Goal: Task Accomplishment & Management: Manage account settings

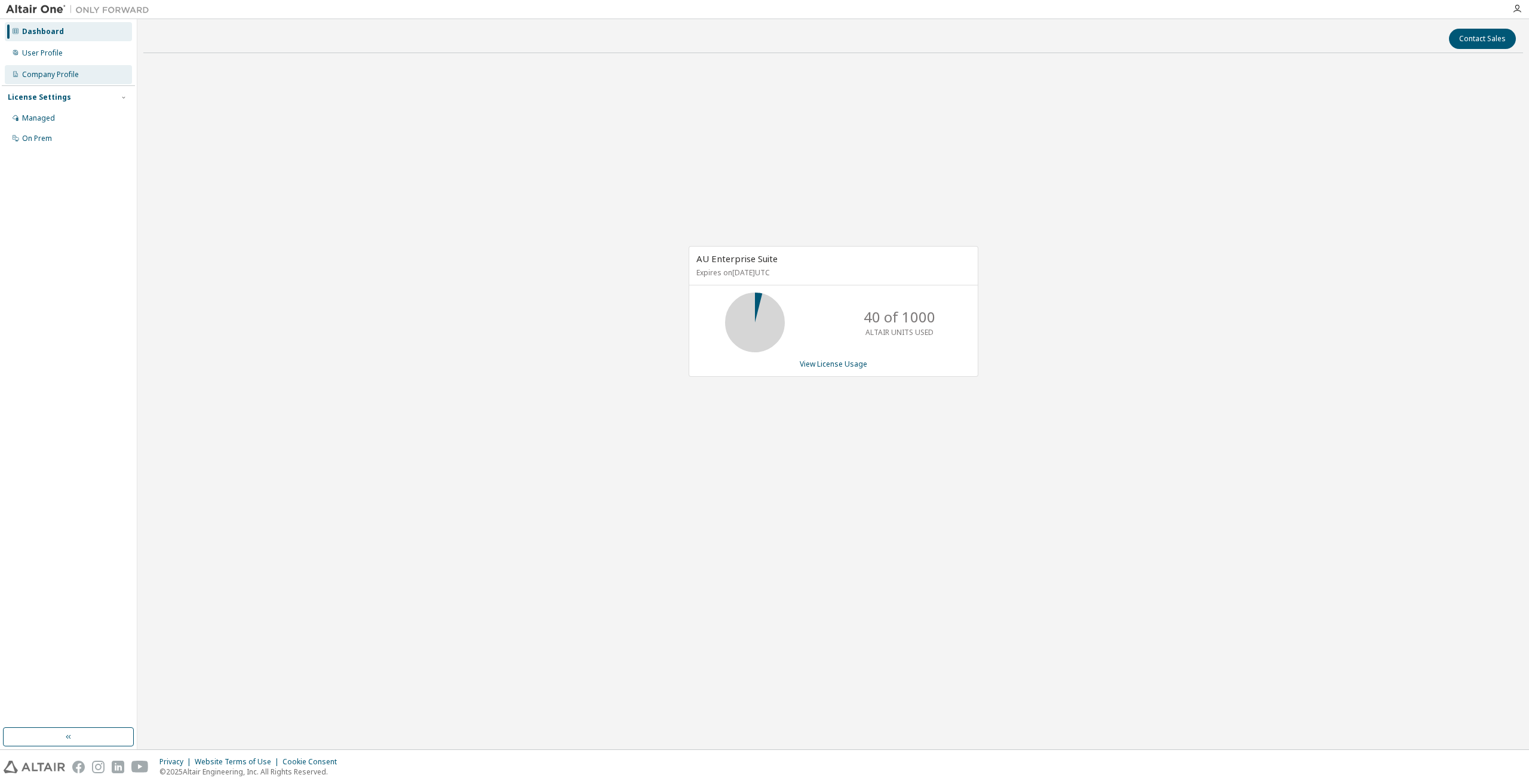
click at [58, 71] on div "Company Profile" at bounding box center [50, 75] width 56 height 9
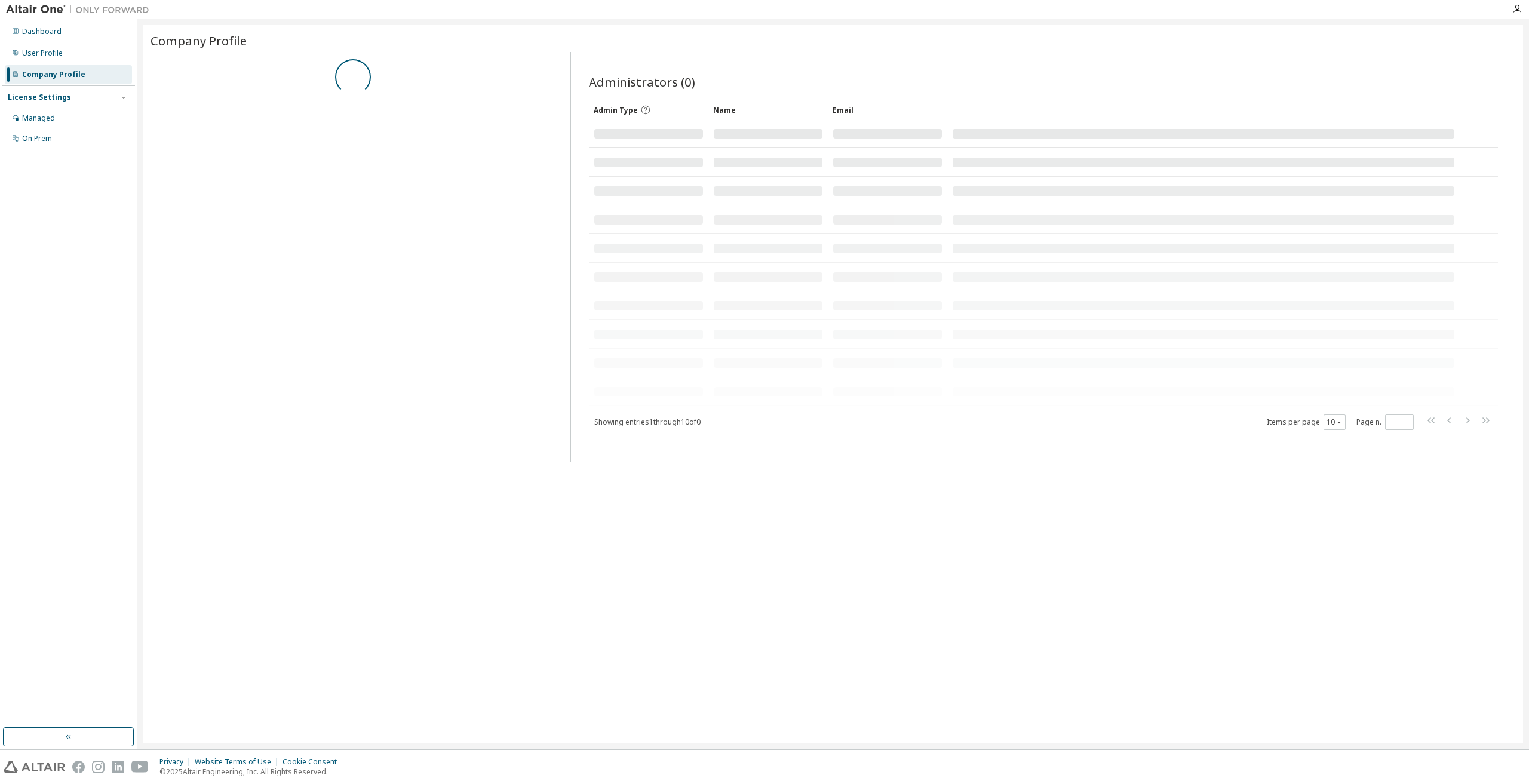
click at [58, 71] on div "Company Profile" at bounding box center [54, 75] width 63 height 9
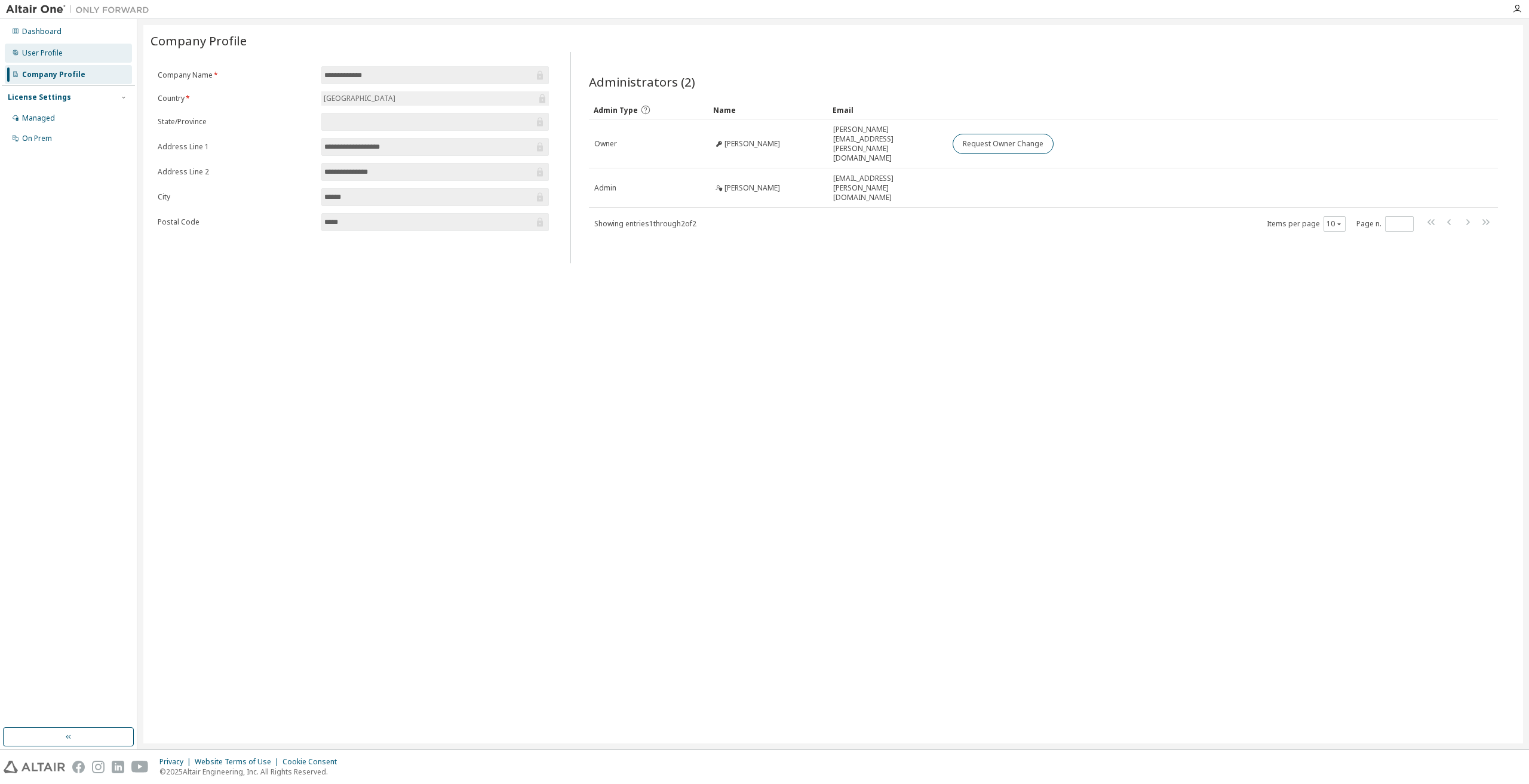
click at [46, 54] on div "User Profile" at bounding box center [42, 53] width 40 height 9
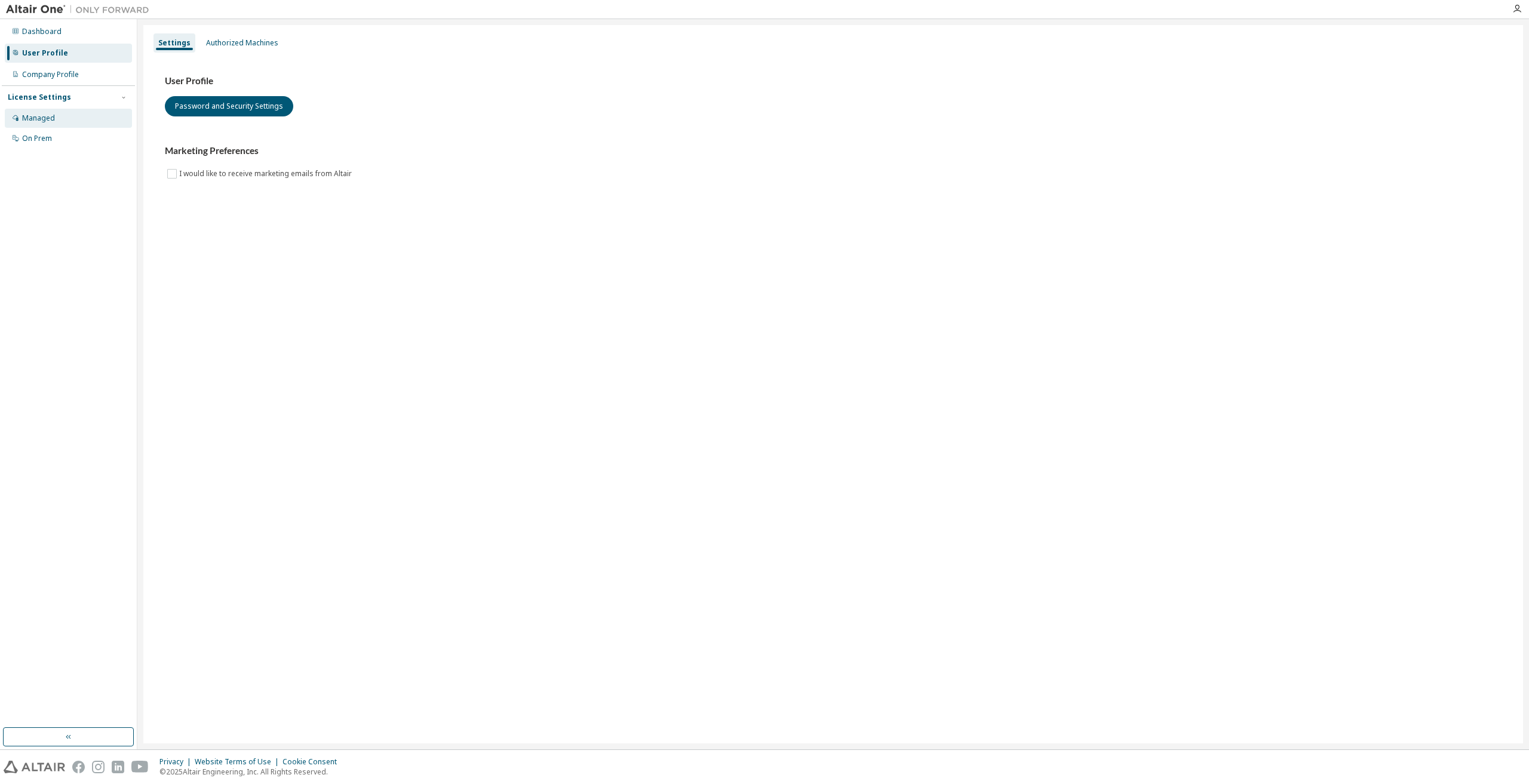
click at [42, 117] on div "Managed" at bounding box center [38, 118] width 33 height 9
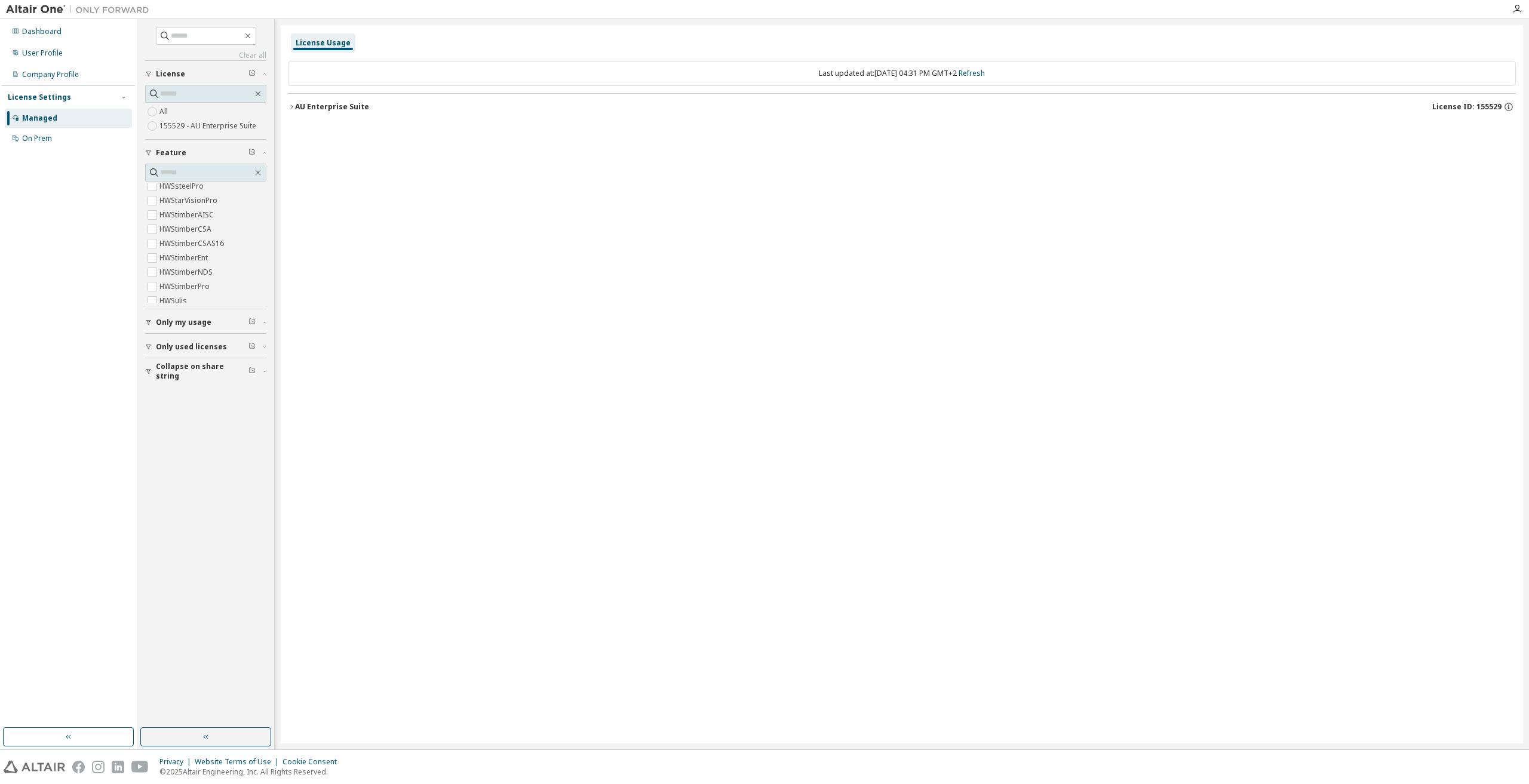
scroll to position [4602, 0]
